Goal: Task Accomplishment & Management: Use online tool/utility

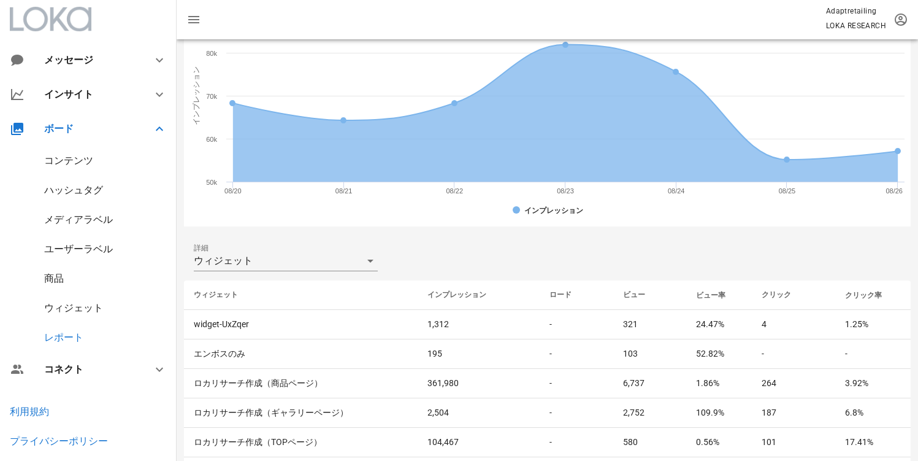
scroll to position [415, 0]
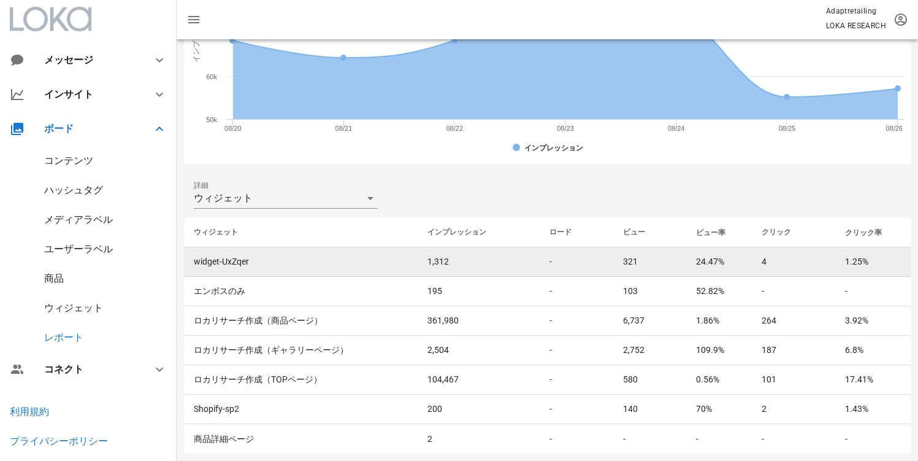
click at [796, 255] on td "4" at bounding box center [793, 261] width 83 height 29
click at [746, 259] on td "24.47%" at bounding box center [719, 261] width 66 height 29
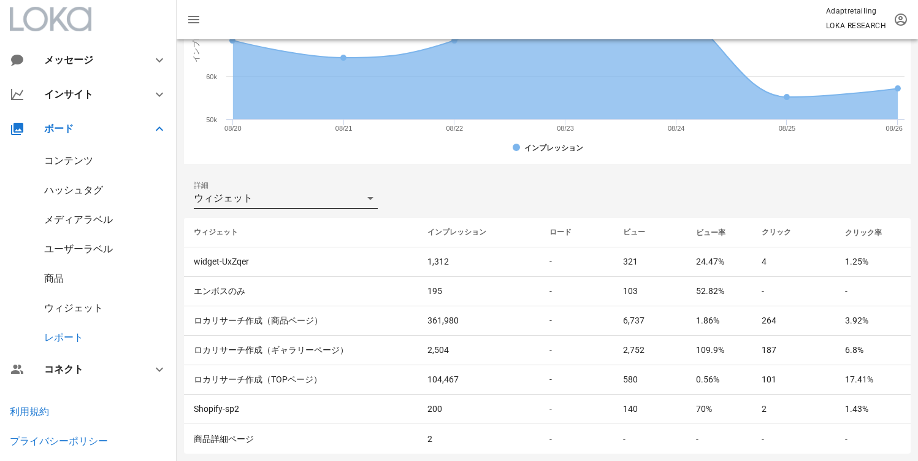
click at [332, 207] on div "ウィジェット" at bounding box center [277, 198] width 167 height 20
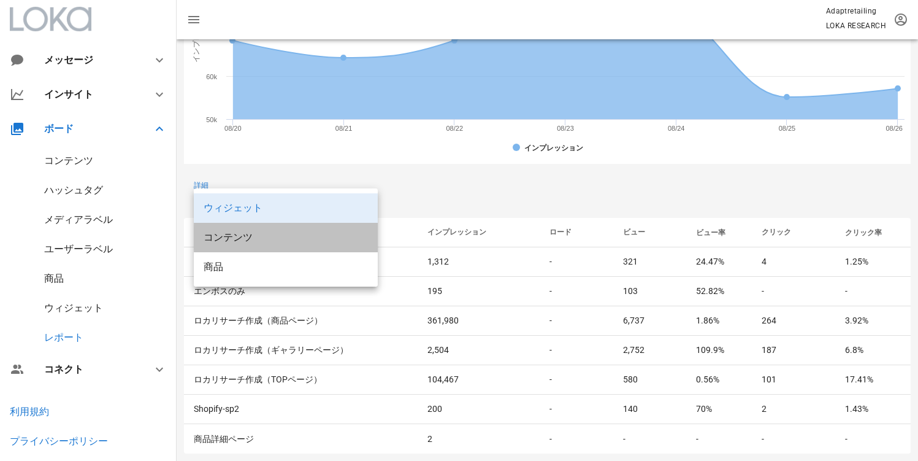
click at [311, 242] on div "コンテンツ" at bounding box center [286, 237] width 164 height 12
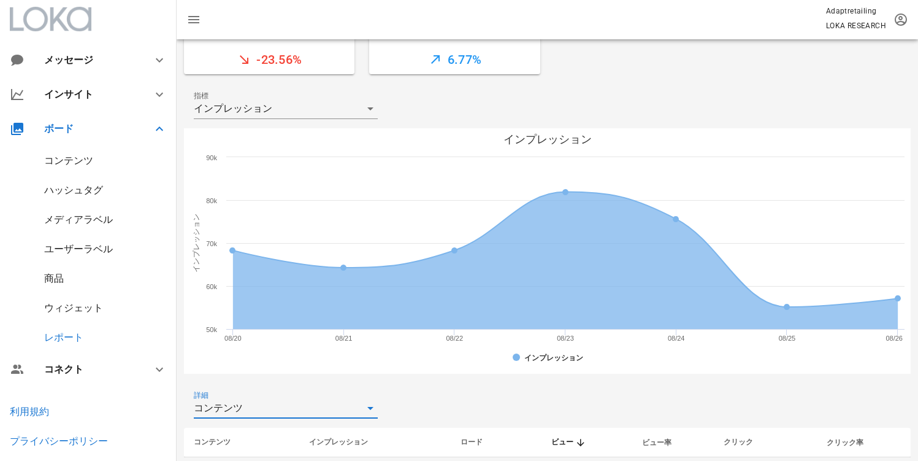
scroll to position [209, 0]
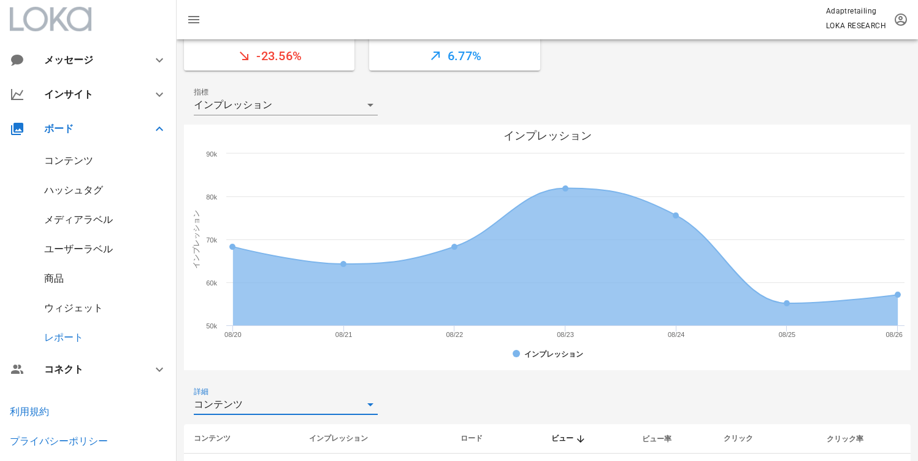
click at [334, 398] on div "コンテンツ" at bounding box center [277, 404] width 167 height 20
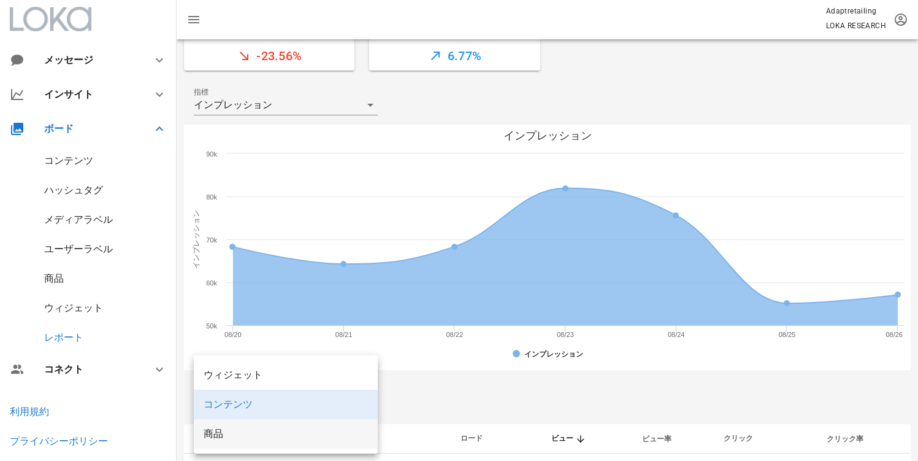
click at [275, 428] on div "商品" at bounding box center [286, 434] width 164 height 12
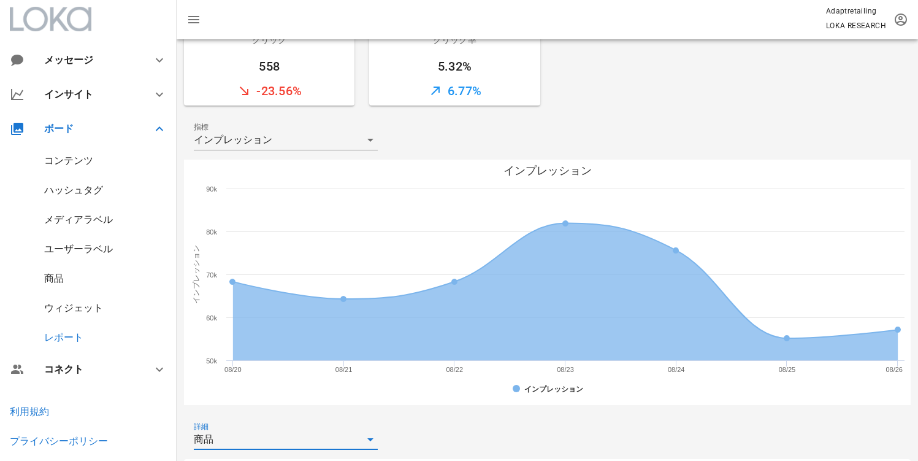
scroll to position [0, 0]
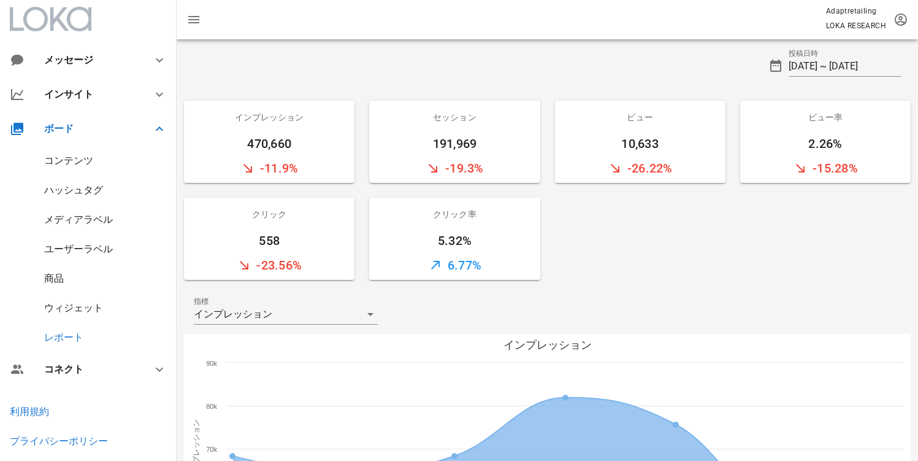
click at [55, 174] on div "コンテンツ" at bounding box center [88, 160] width 177 height 29
click at [52, 156] on div "コンテンツ" at bounding box center [68, 161] width 49 height 12
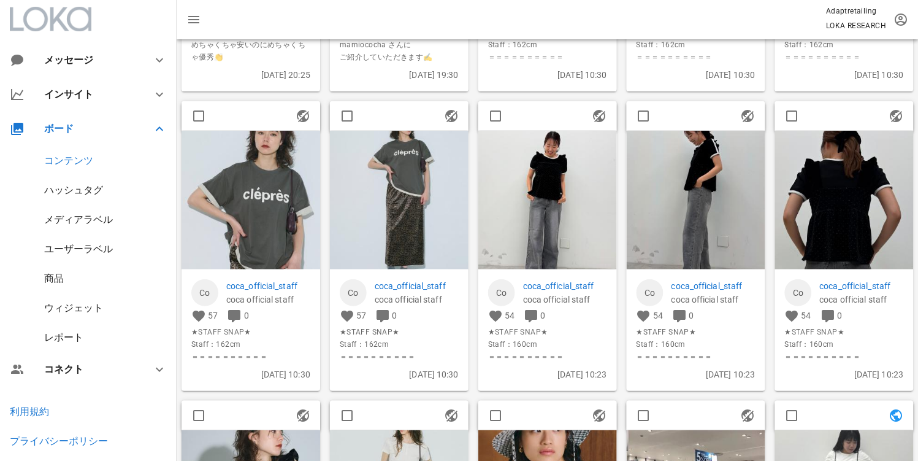
scroll to position [288, 0]
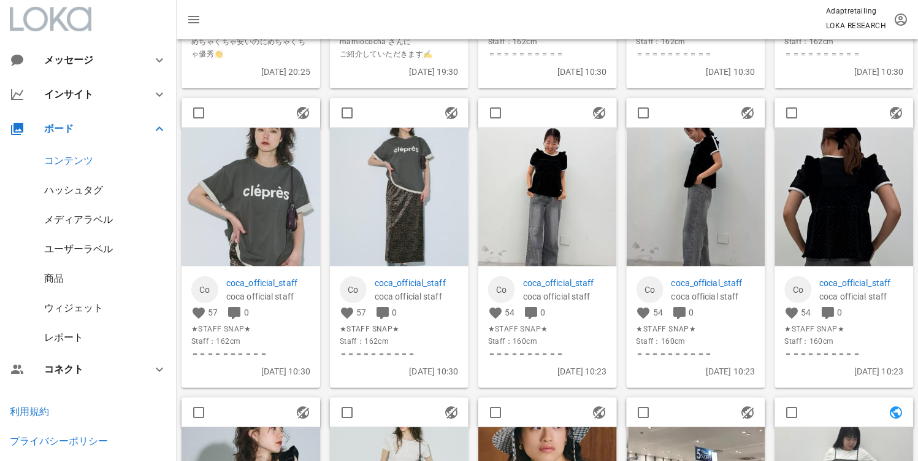
click at [272, 240] on img at bounding box center [251, 197] width 139 height 139
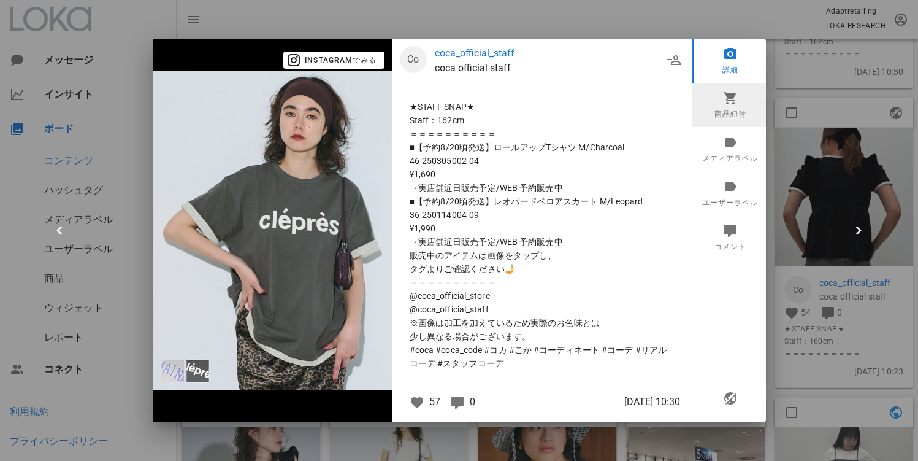
click at [737, 107] on link "商品紐付" at bounding box center [730, 105] width 76 height 44
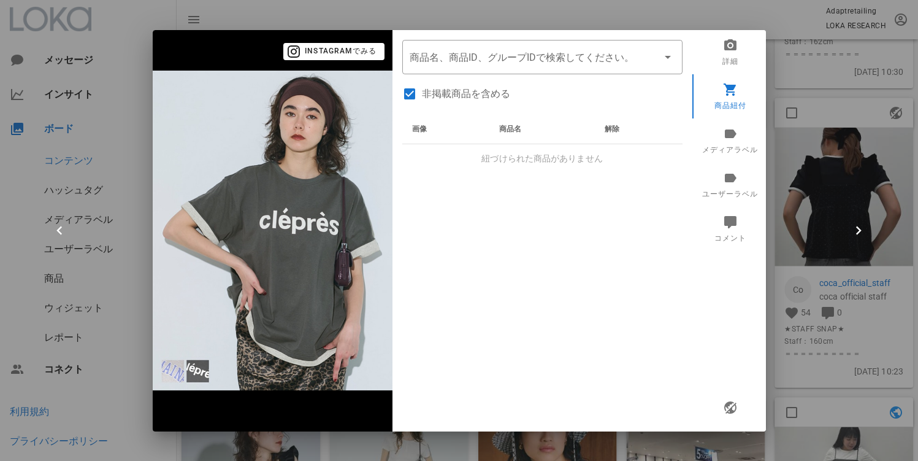
click at [827, 167] on div at bounding box center [459, 230] width 918 height 461
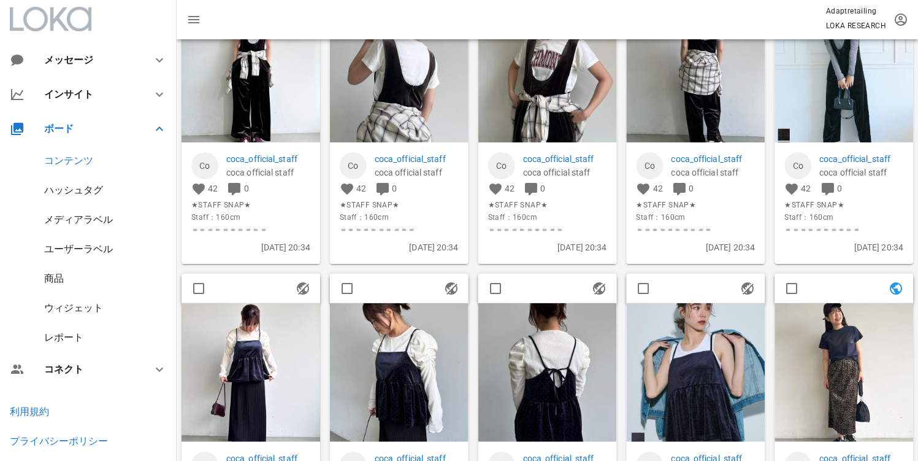
scroll to position [1720, 0]
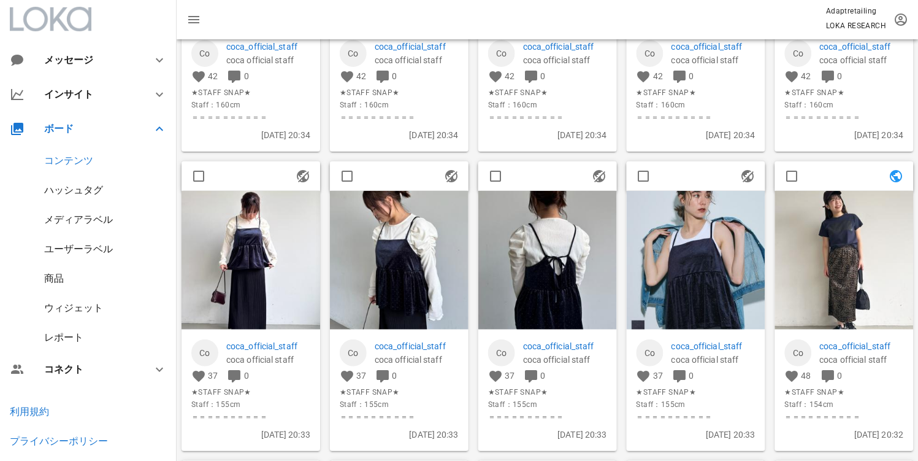
click at [675, 263] on img at bounding box center [695, 260] width 139 height 139
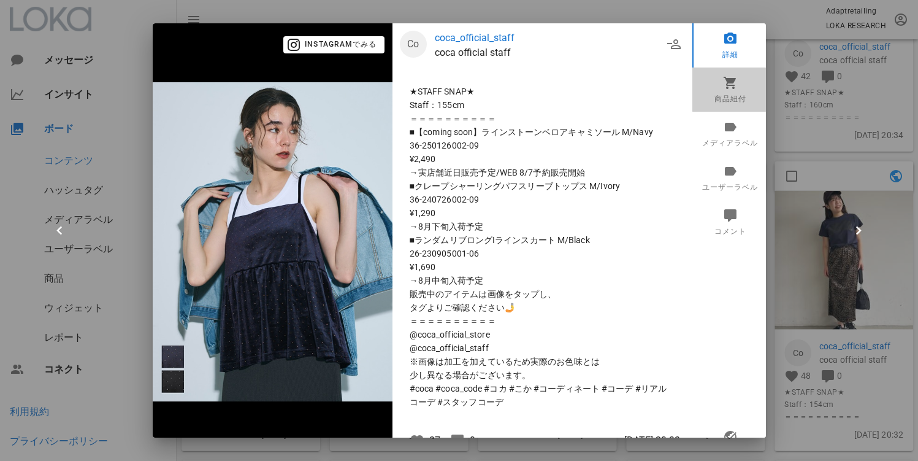
click at [719, 98] on link "商品紐付" at bounding box center [730, 89] width 76 height 44
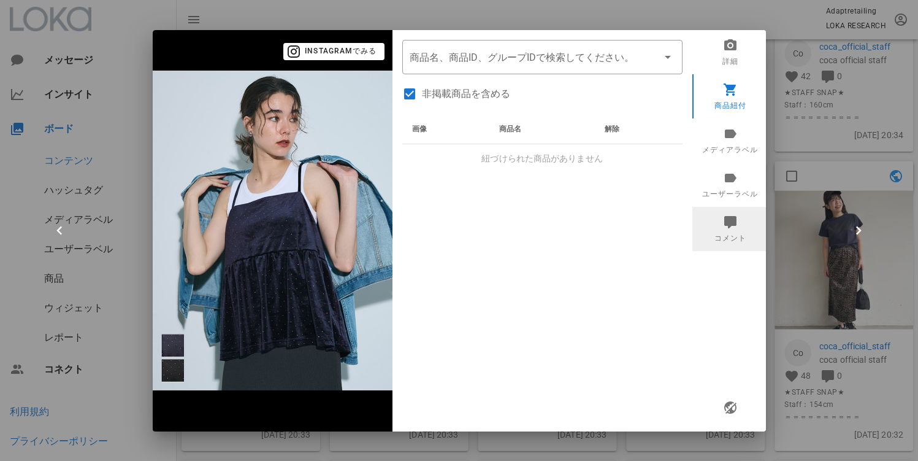
click at [728, 234] on link "コメント" at bounding box center [730, 229] width 76 height 44
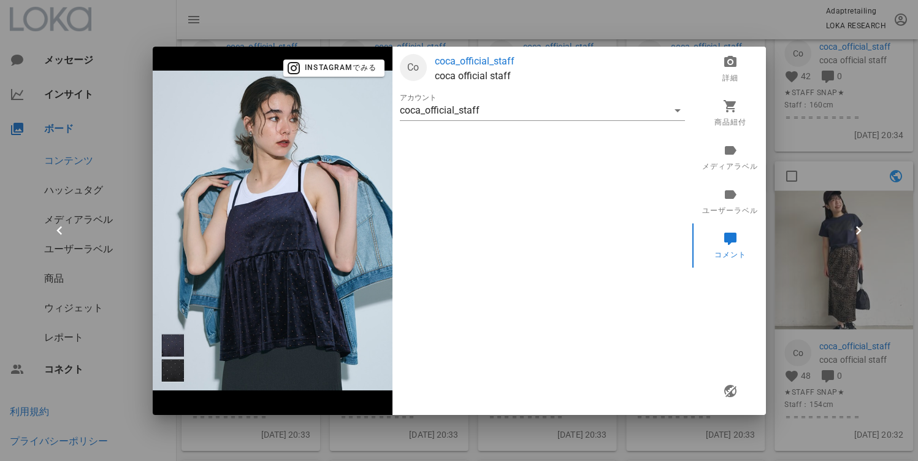
click at [834, 238] on div at bounding box center [459, 230] width 918 height 461
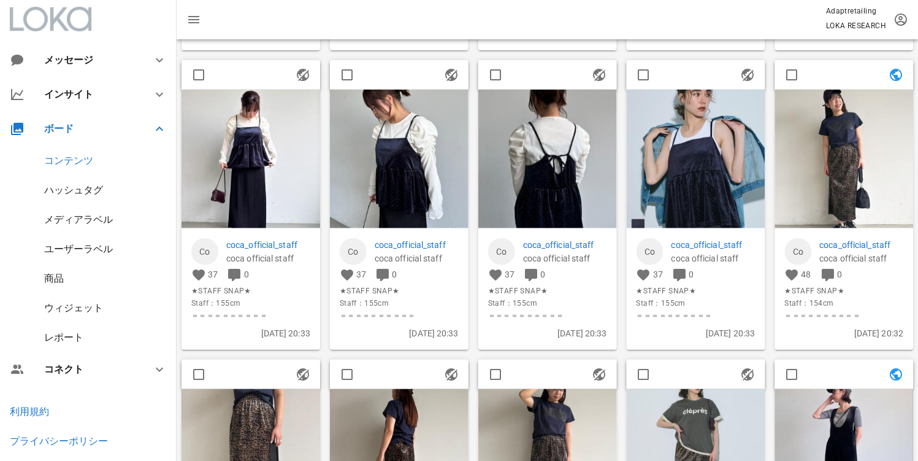
scroll to position [1817, 0]
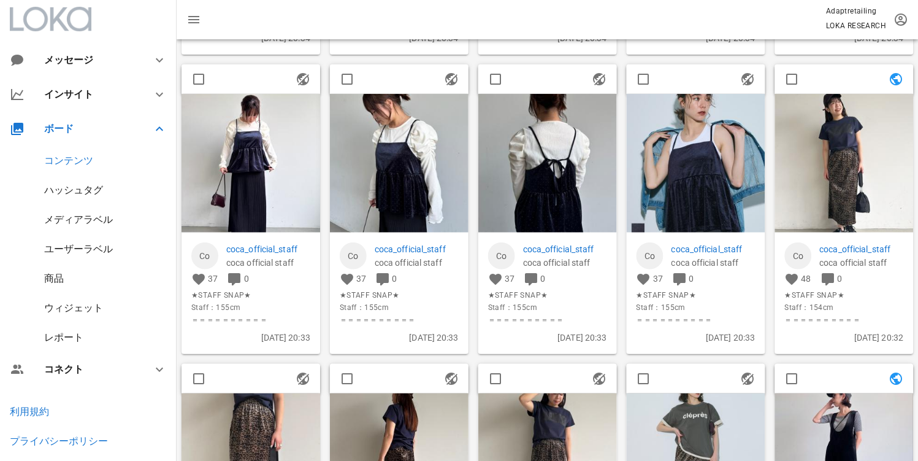
click at [841, 191] on img at bounding box center [844, 163] width 139 height 139
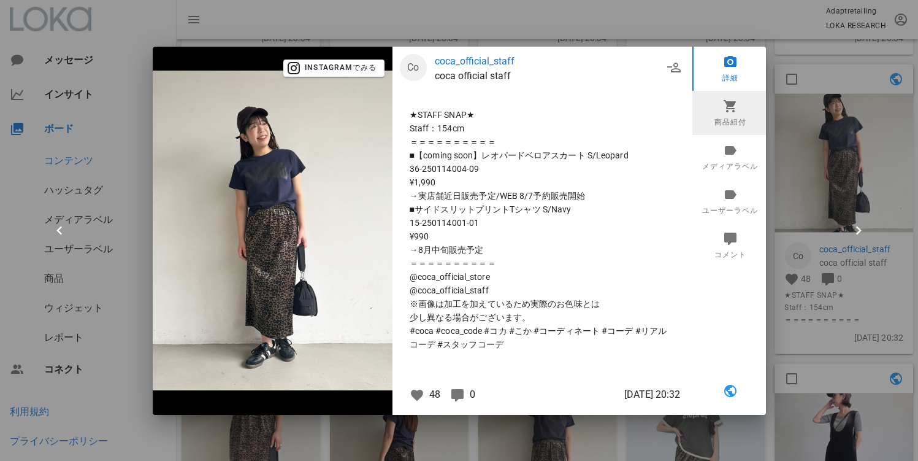
click at [728, 121] on link "商品紐付" at bounding box center [730, 113] width 76 height 44
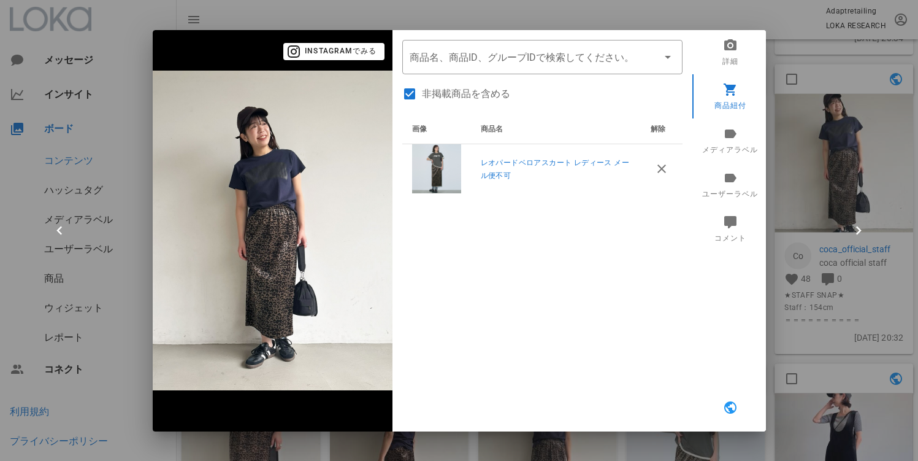
click at [813, 320] on div at bounding box center [459, 230] width 918 height 461
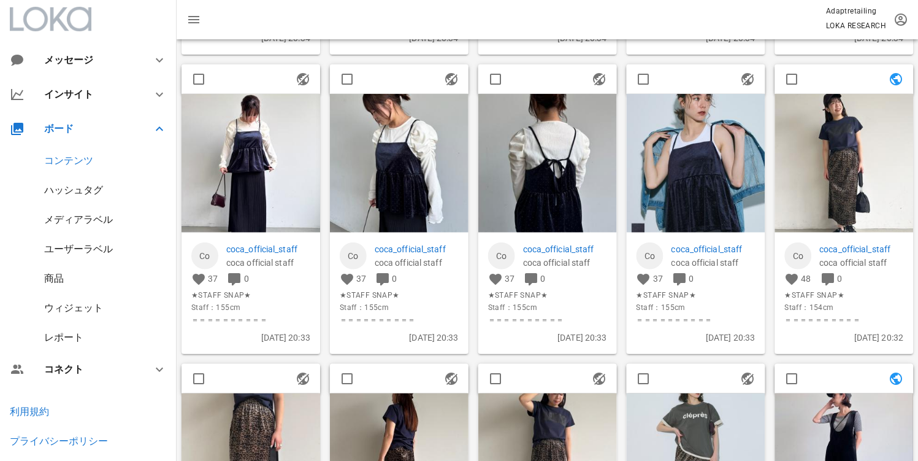
click at [691, 37] on div "Adaptretailing LOKA RESEARCH" at bounding box center [548, 19] width 742 height 39
click at [80, 308] on div "ウィジェット" at bounding box center [73, 308] width 59 height 12
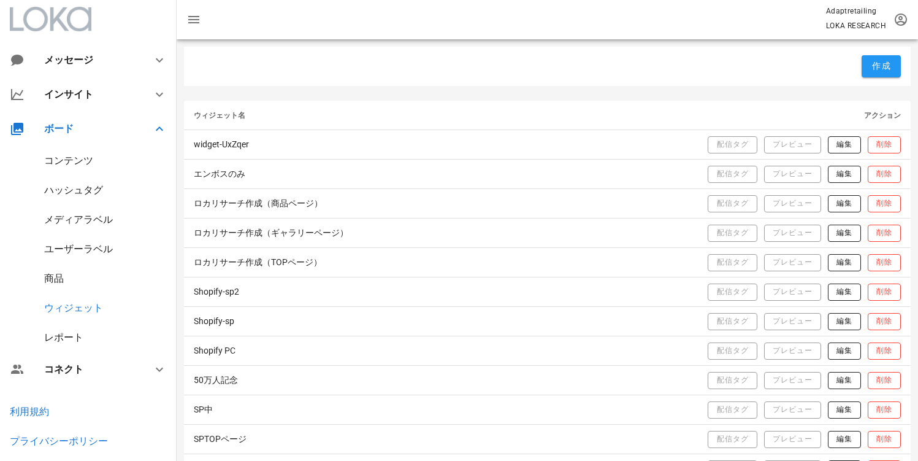
click at [68, 339] on div "レポート" at bounding box center [63, 337] width 39 height 12
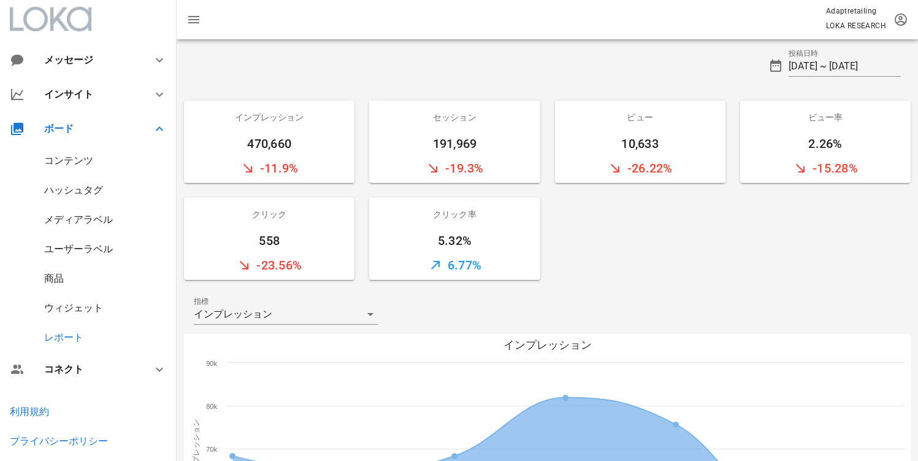
click at [91, 301] on div "ウィジェット" at bounding box center [88, 307] width 177 height 29
click at [88, 305] on div "ウィジェット" at bounding box center [73, 308] width 59 height 12
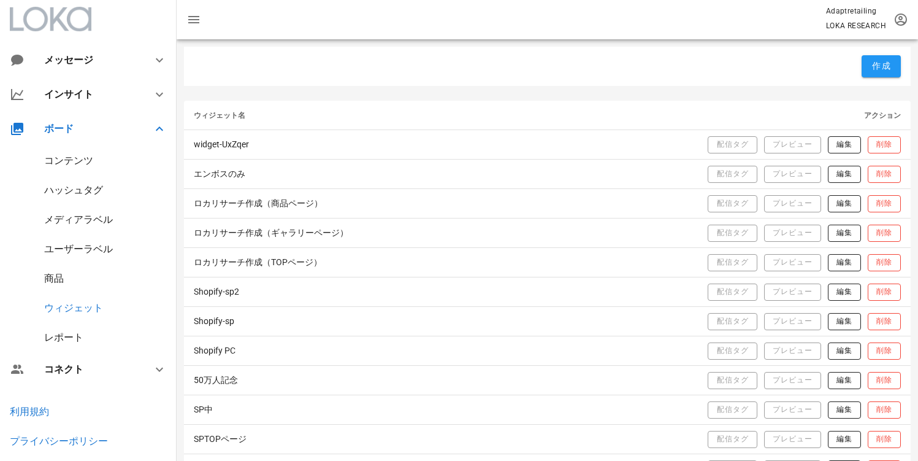
click at [77, 340] on div "レポート" at bounding box center [63, 337] width 39 height 12
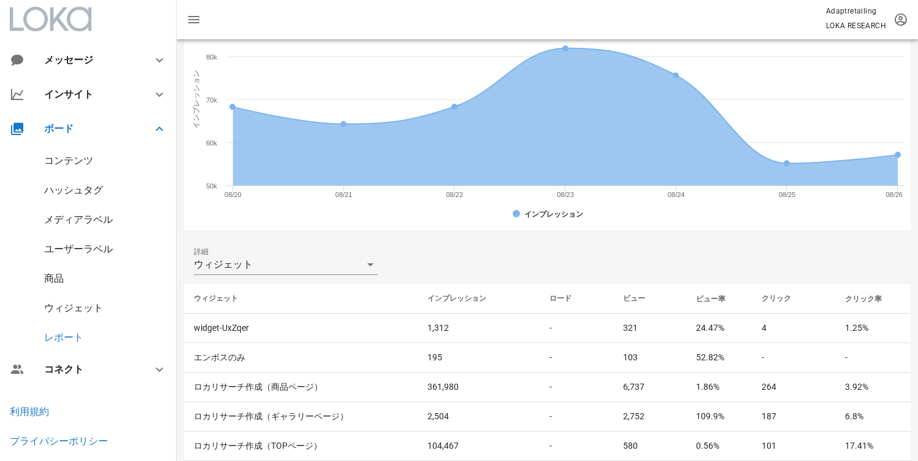
scroll to position [362, 0]
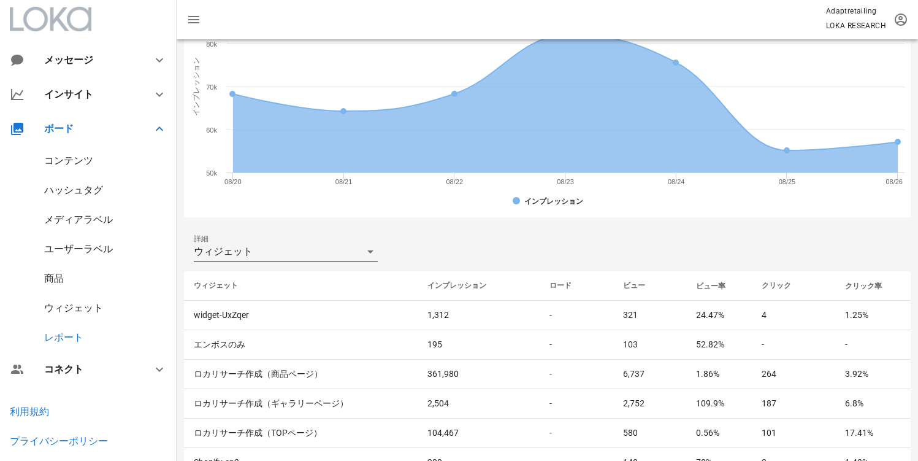
click at [286, 255] on div "ウィジェット" at bounding box center [277, 252] width 167 height 20
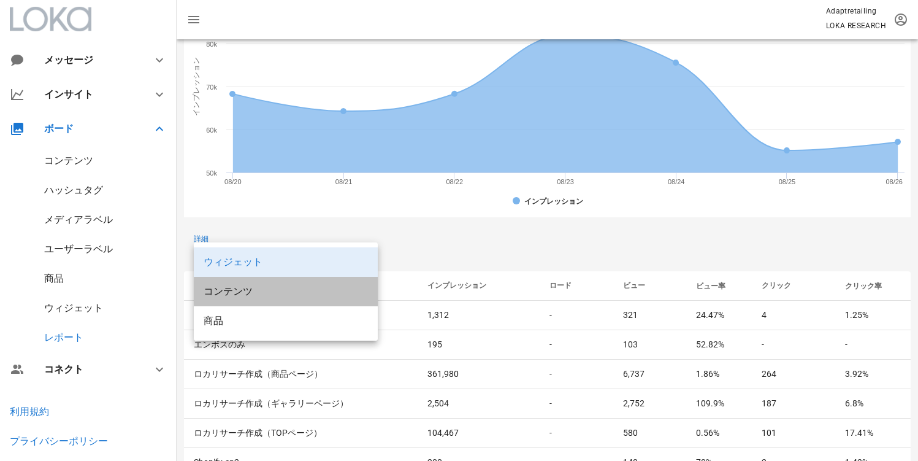
click at [248, 297] on div "コンテンツ" at bounding box center [286, 291] width 164 height 26
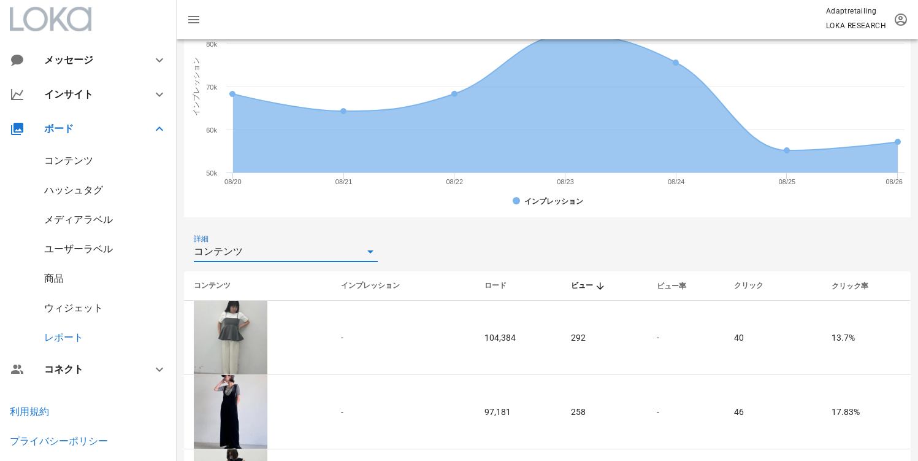
click at [288, 254] on div "コンテンツ" at bounding box center [277, 252] width 167 height 20
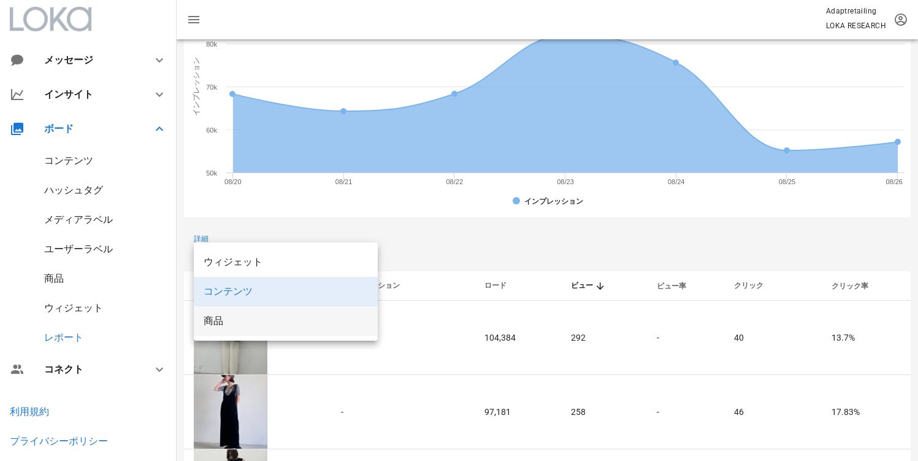
click at [257, 324] on div "商品" at bounding box center [286, 321] width 164 height 12
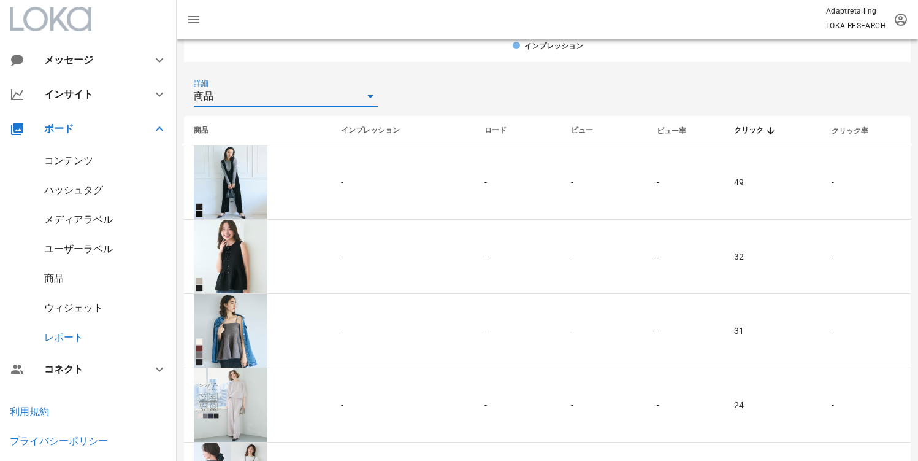
scroll to position [520, 0]
click at [254, 93] on div "商品" at bounding box center [277, 94] width 167 height 20
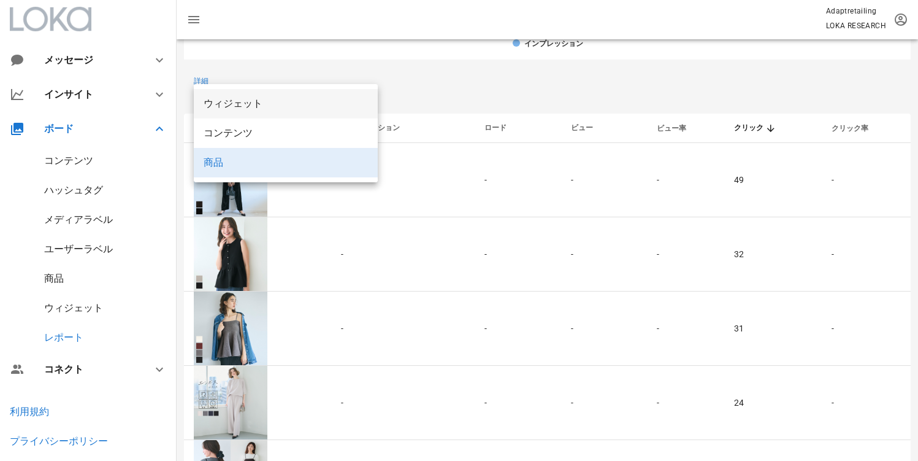
click at [250, 110] on div "ウィジェット" at bounding box center [286, 103] width 164 height 26
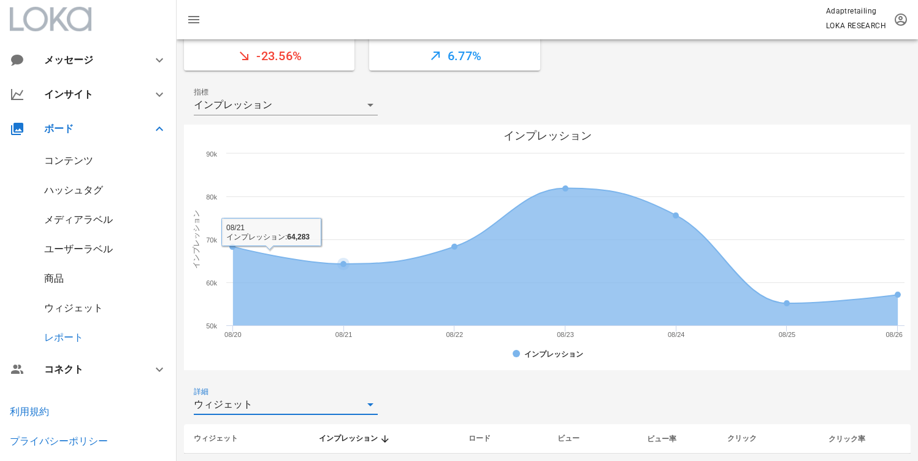
scroll to position [415, 0]
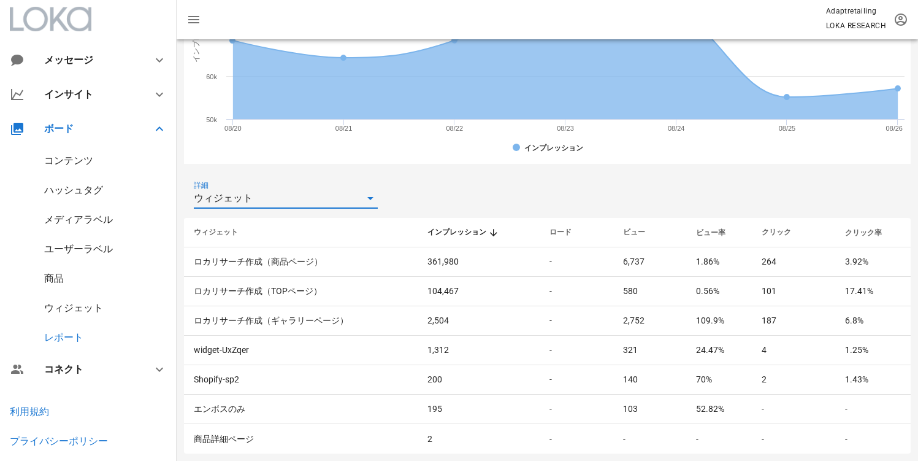
click at [61, 316] on div "ウィジェット" at bounding box center [88, 307] width 177 height 29
click at [62, 313] on div "ウィジェット" at bounding box center [88, 307] width 177 height 29
click at [64, 310] on div "ウィジェット" at bounding box center [73, 308] width 59 height 12
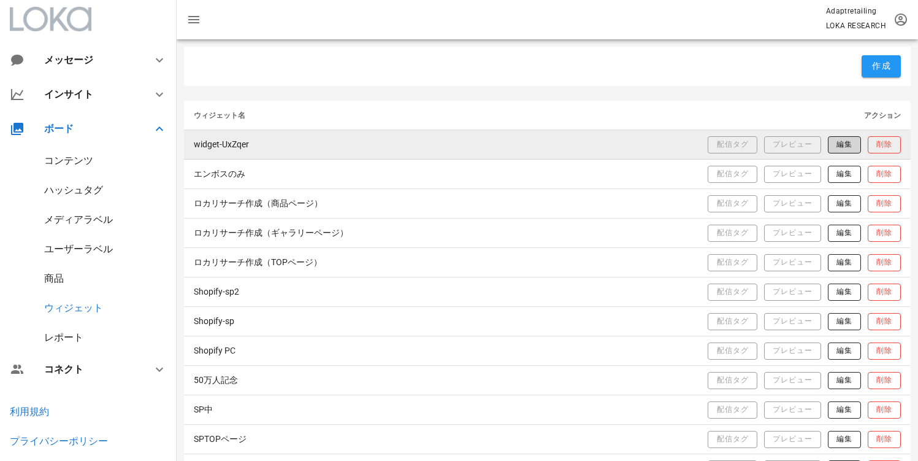
click at [832, 142] on button "編集" at bounding box center [844, 144] width 33 height 17
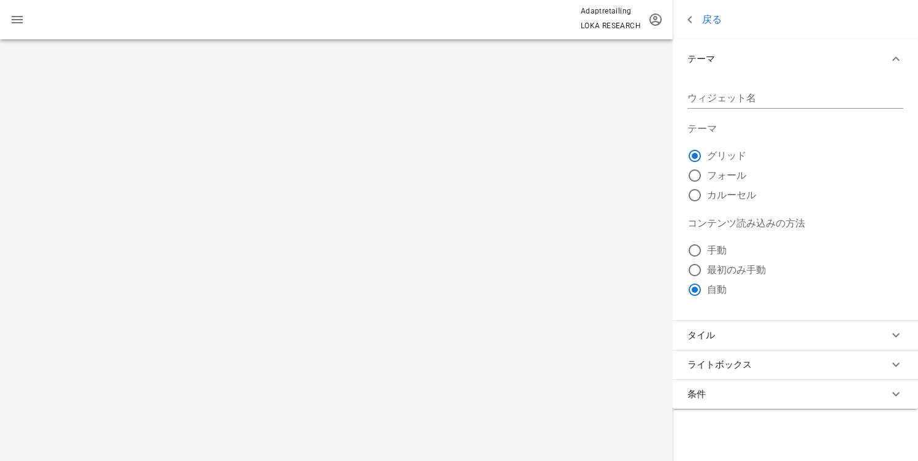
type input "widget-UxZqer"
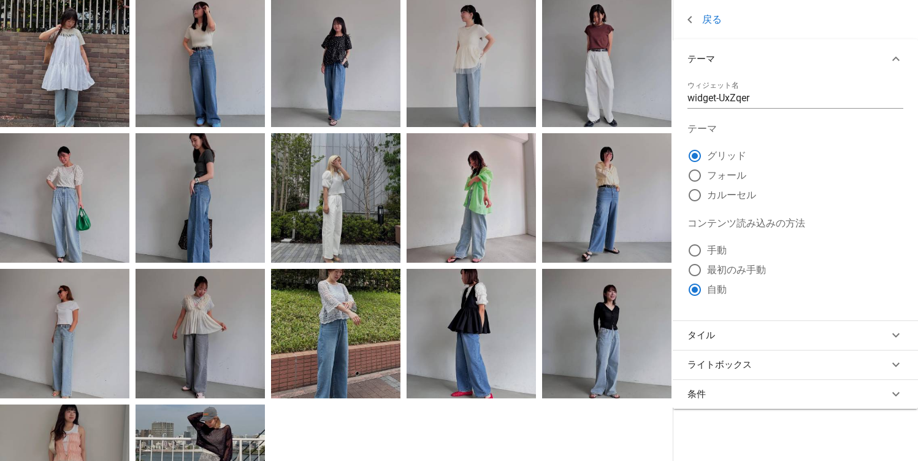
scroll to position [115, 0]
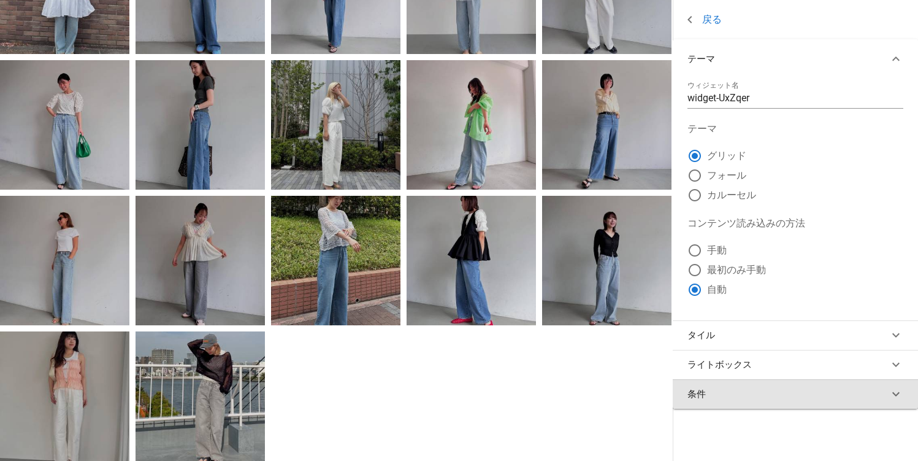
click at [764, 408] on button "条件" at bounding box center [795, 393] width 245 height 29
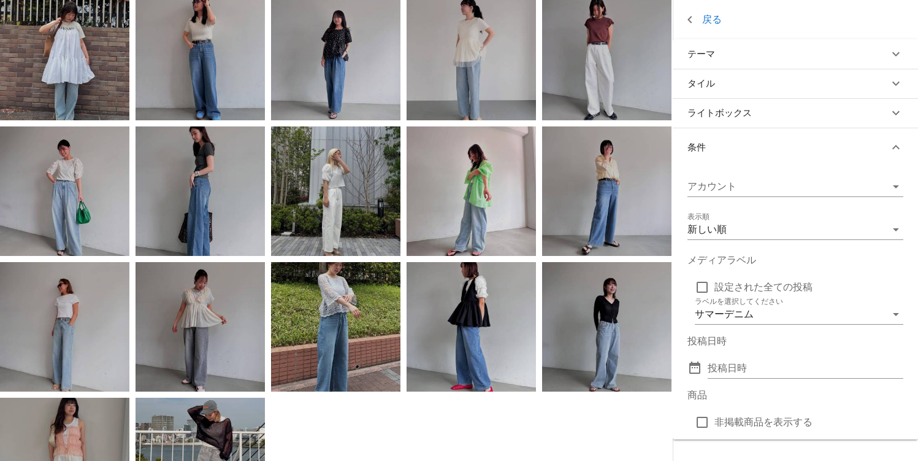
scroll to position [0, 0]
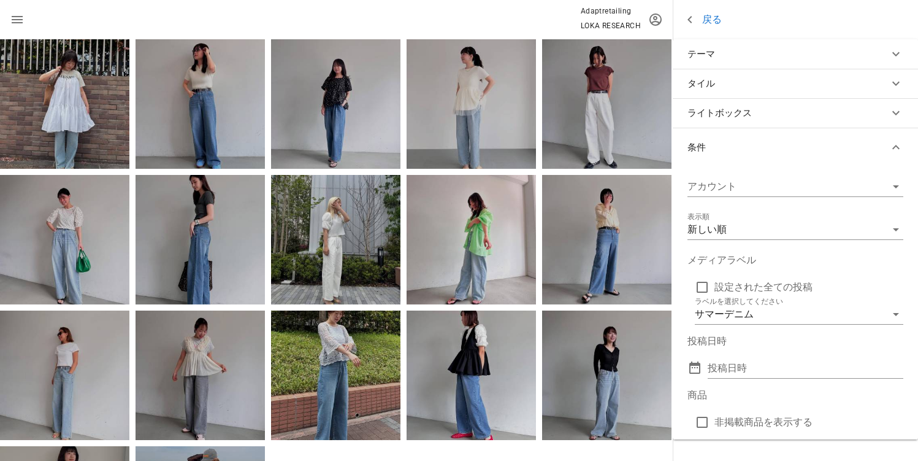
click at [708, 20] on link "戻る" at bounding box center [702, 19] width 39 height 15
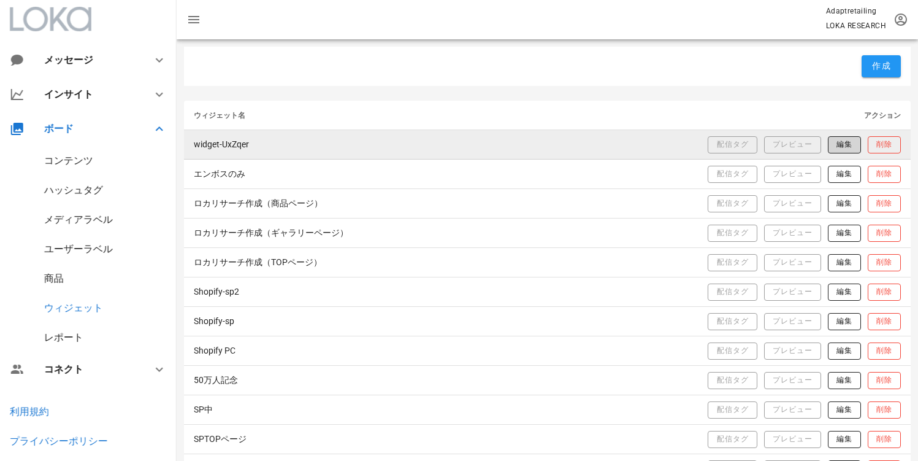
click at [836, 145] on span "編集" at bounding box center [844, 144] width 17 height 10
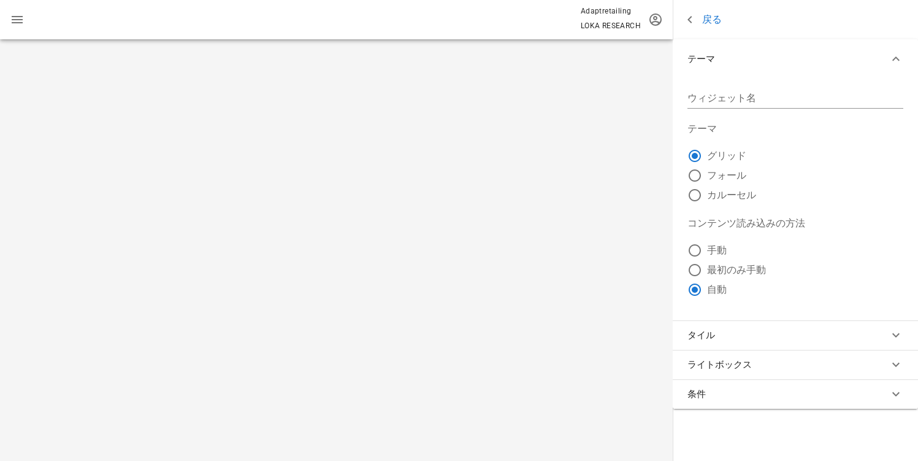
type input "widget-UxZqer"
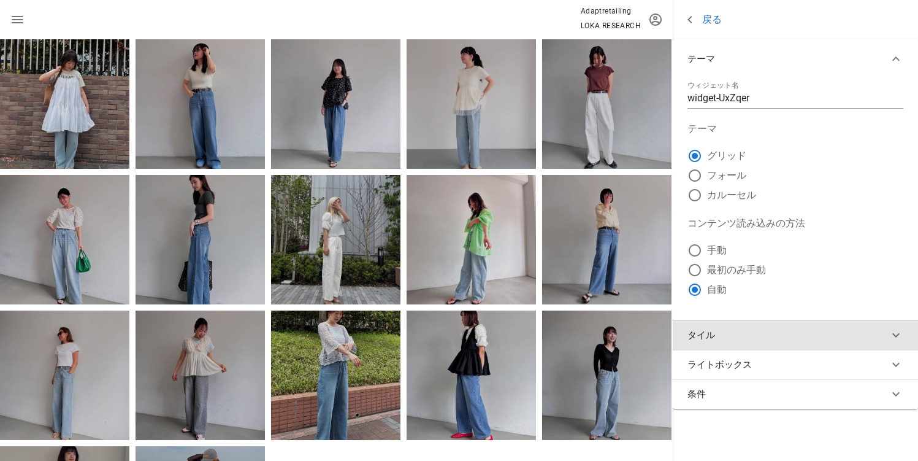
click at [715, 343] on button "タイル" at bounding box center [795, 334] width 245 height 29
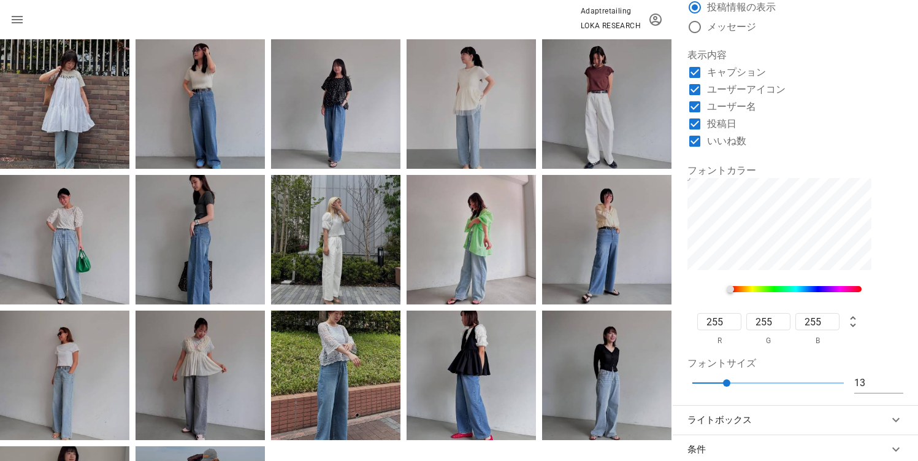
scroll to position [504, 0]
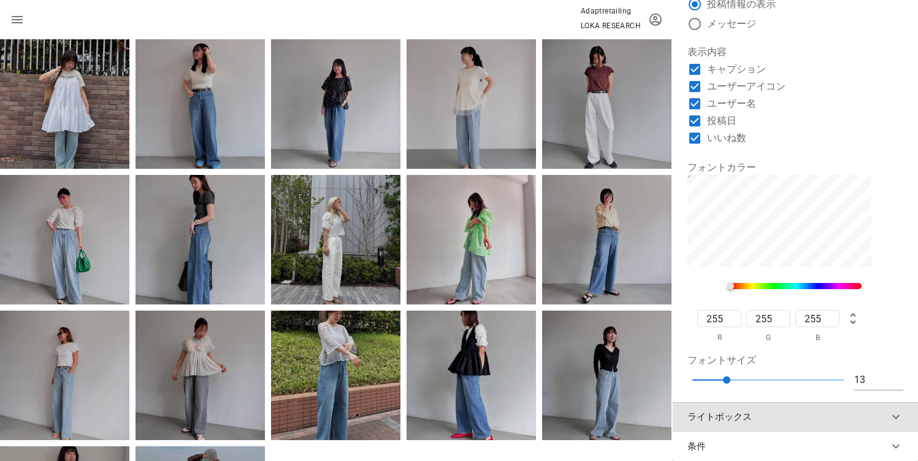
click at [737, 424] on button "ライトボックス" at bounding box center [795, 416] width 245 height 29
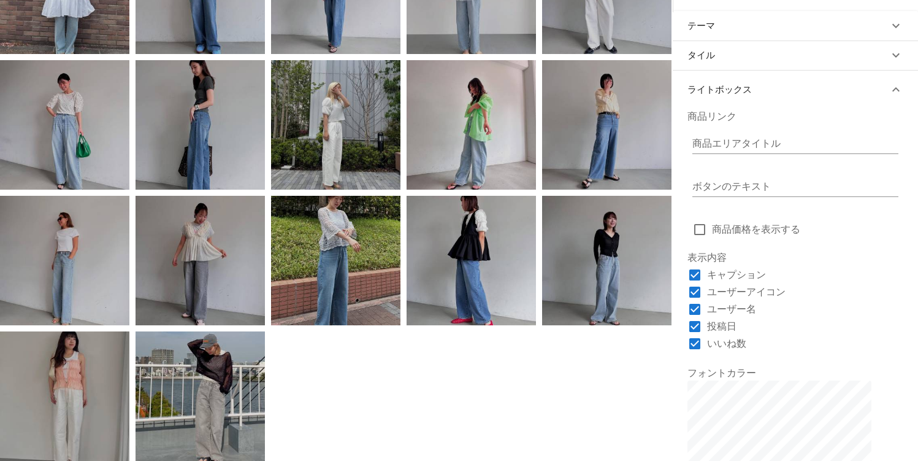
scroll to position [22, 0]
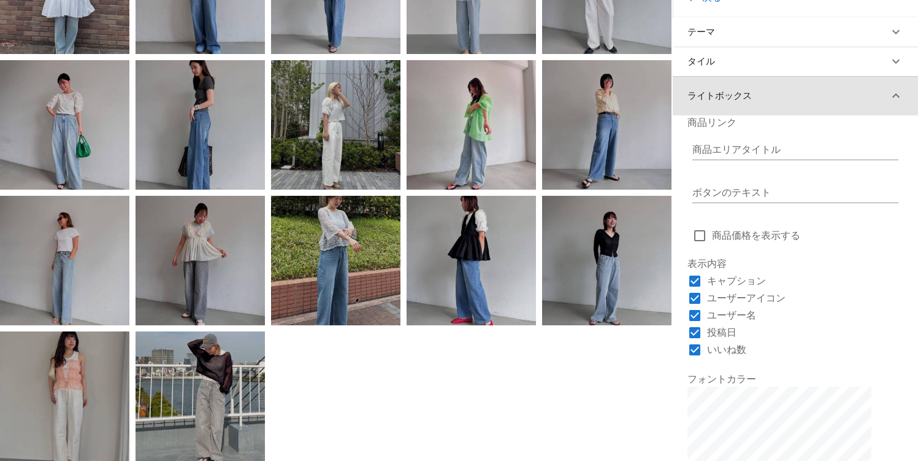
click at [878, 95] on button "ライトボックス" at bounding box center [795, 95] width 245 height 39
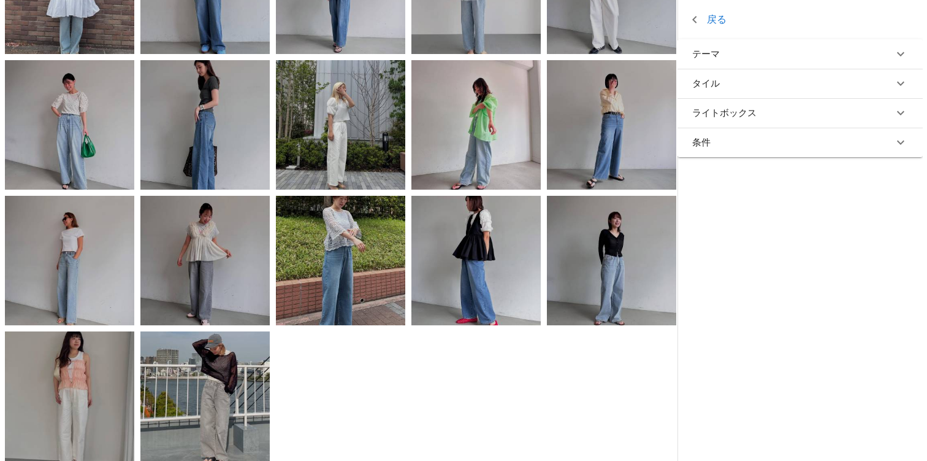
scroll to position [0, 0]
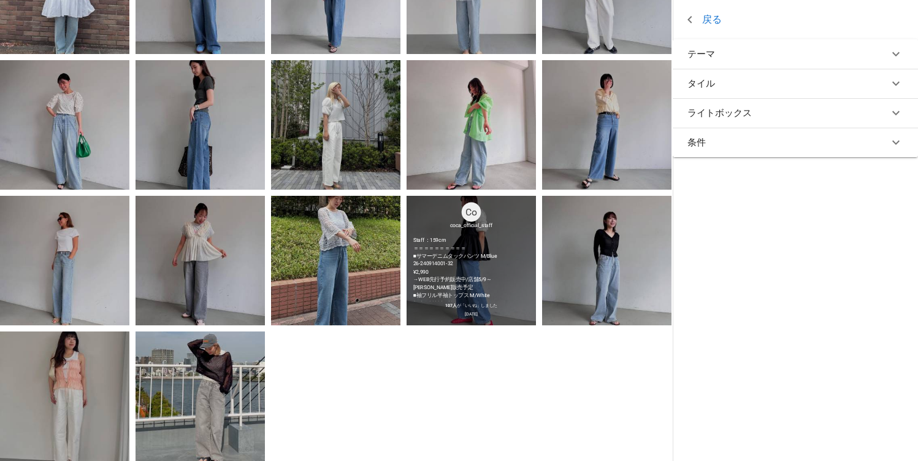
click at [481, 266] on div "26-240914001-32" at bounding box center [471, 263] width 117 height 8
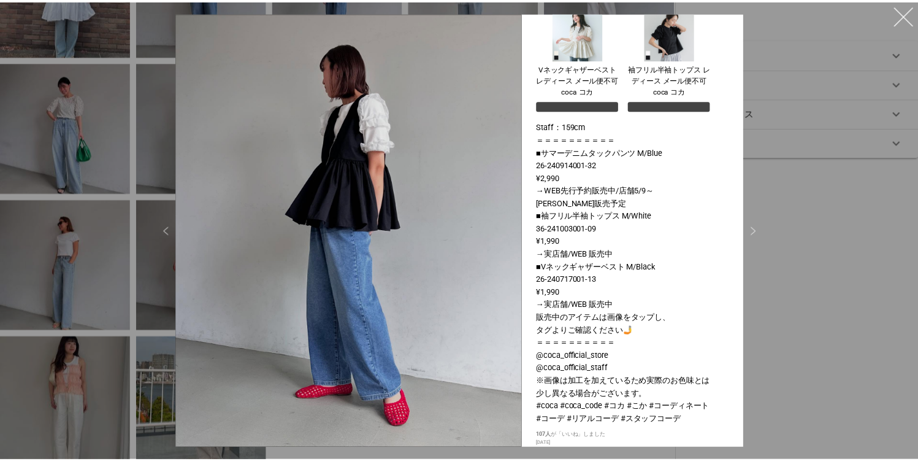
scroll to position [47, 0]
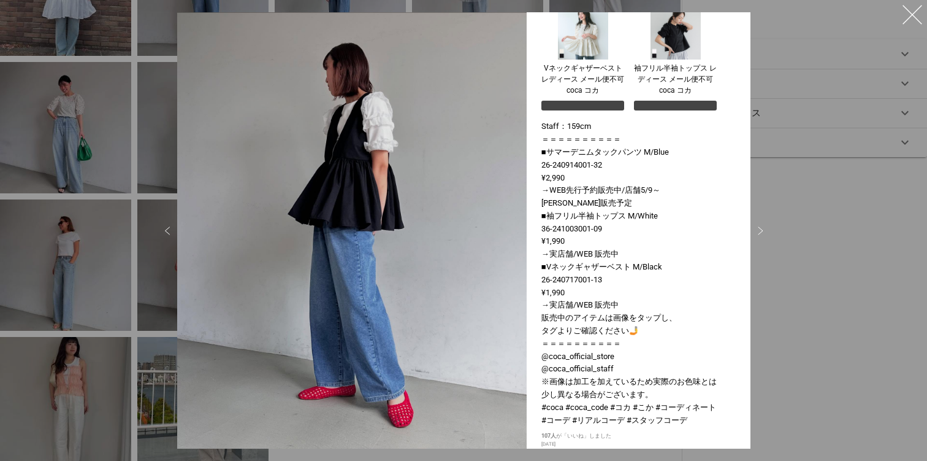
click at [819, 332] on div at bounding box center [463, 230] width 927 height 461
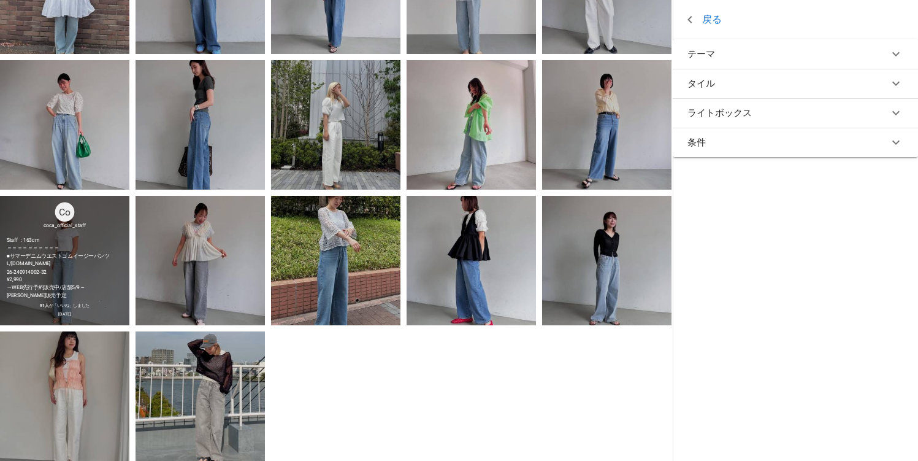
scroll to position [0, 0]
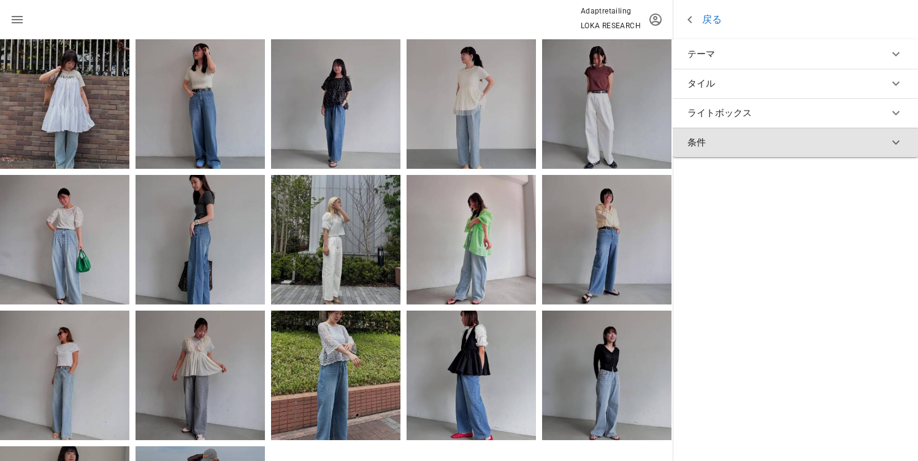
click at [885, 145] on button "条件" at bounding box center [795, 142] width 245 height 29
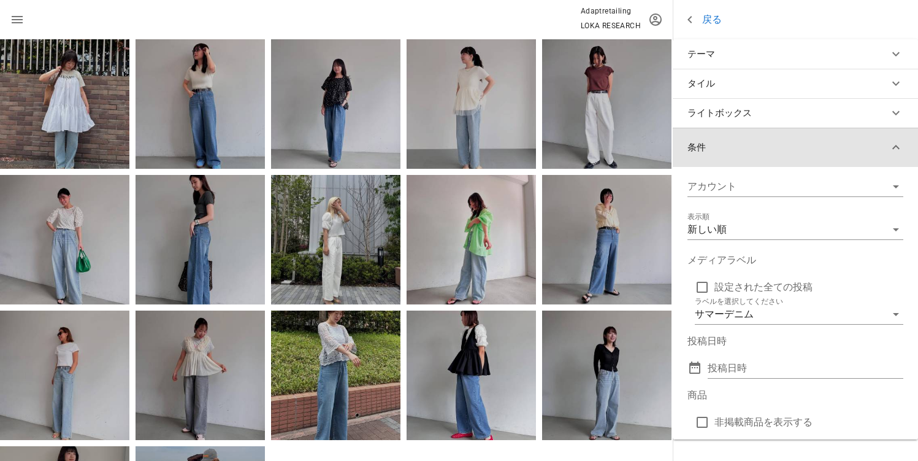
click at [885, 145] on button "条件" at bounding box center [795, 147] width 245 height 39
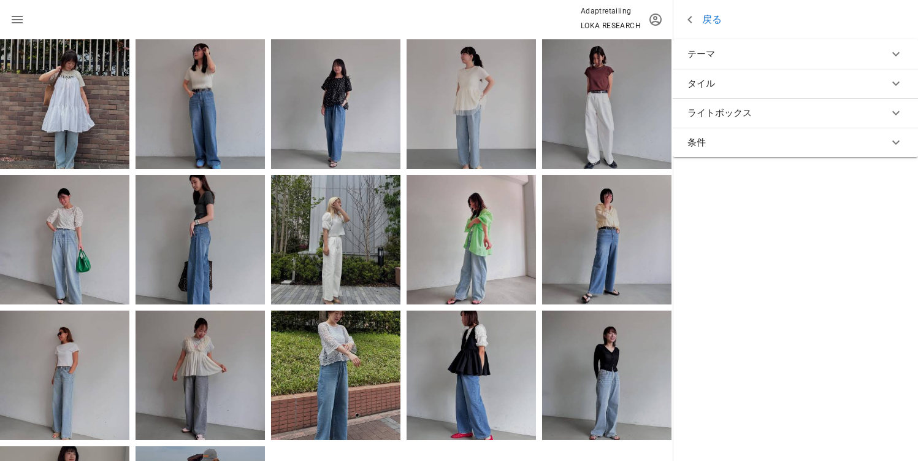
click at [699, 19] on link "戻る" at bounding box center [702, 19] width 39 height 15
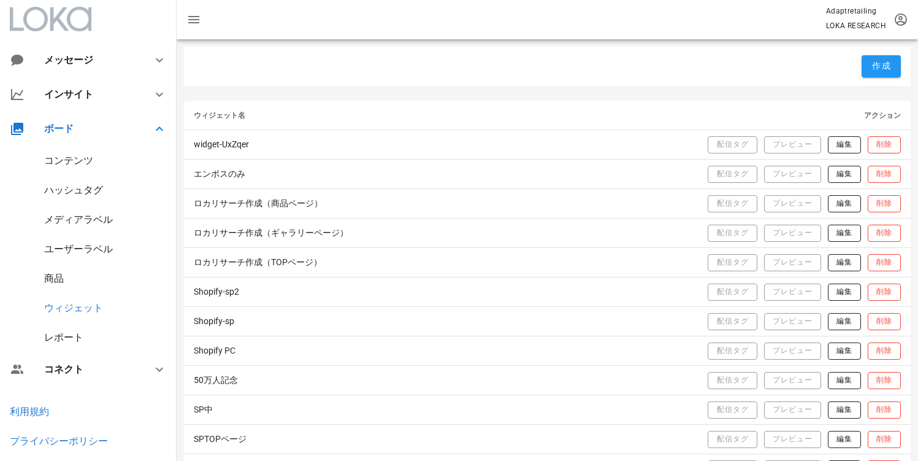
click at [70, 331] on div "レポート" at bounding box center [63, 337] width 39 height 12
